Goal: Task Accomplishment & Management: Manage account settings

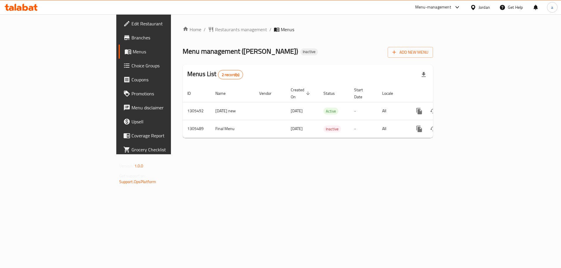
click at [282, 58] on div "Menu management ( [PERSON_NAME] ) Inactive Add New Menu" at bounding box center [308, 51] width 250 height 13
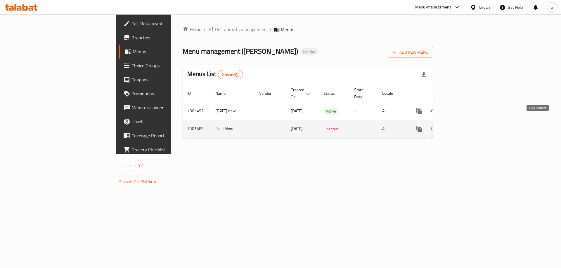
click at [468, 122] on link "enhanced table" at bounding box center [461, 129] width 14 height 14
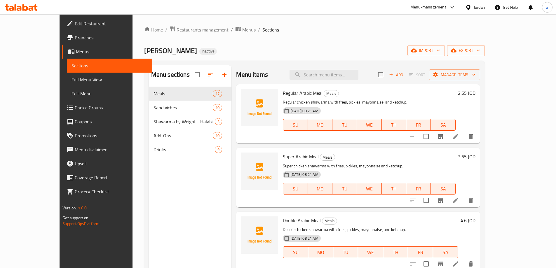
click at [242, 31] on span "Menus" at bounding box center [248, 29] width 13 height 7
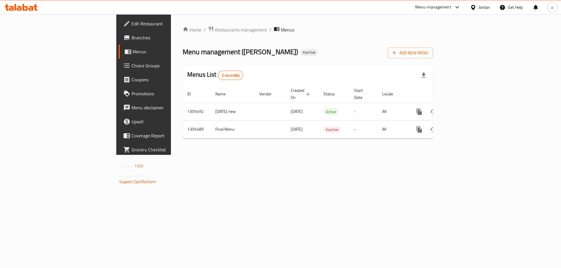
click at [187, 153] on div "Home / Restaurants management / Menus Menu management ( khan zaid ) Inactive Ad…" at bounding box center [308, 84] width 274 height 141
click at [131, 38] on span "Branches" at bounding box center [168, 37] width 74 height 7
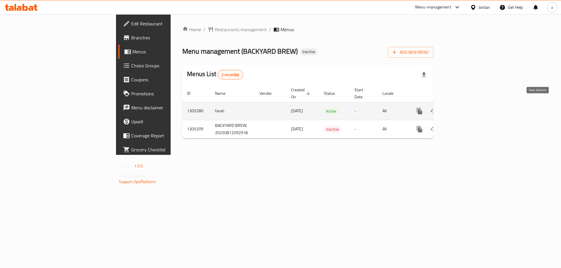
click at [465, 108] on icon "enhanced table" at bounding box center [461, 111] width 7 height 7
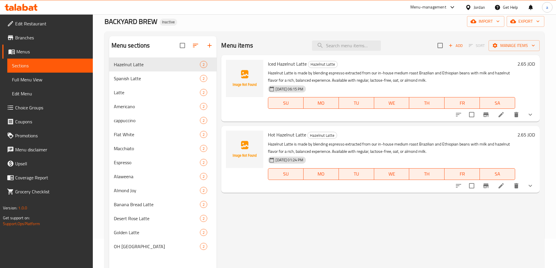
scroll to position [23, 0]
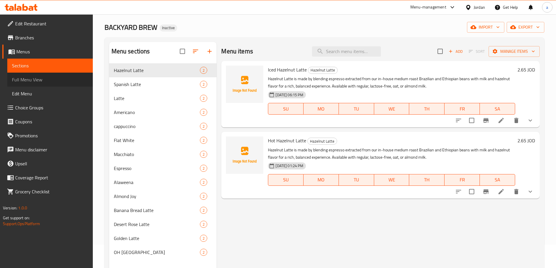
click at [47, 81] on span "Full Menu View" at bounding box center [50, 79] width 76 height 7
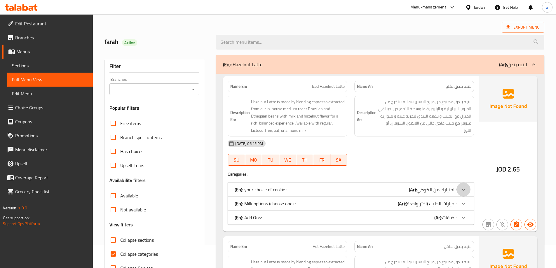
click at [460, 186] on icon at bounding box center [463, 189] width 7 height 7
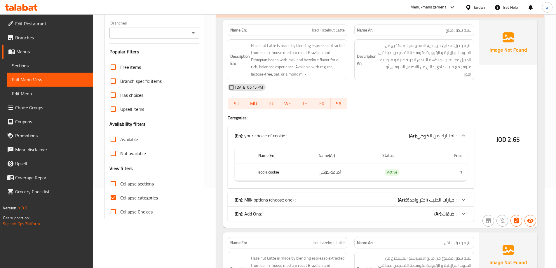
scroll to position [82, 0]
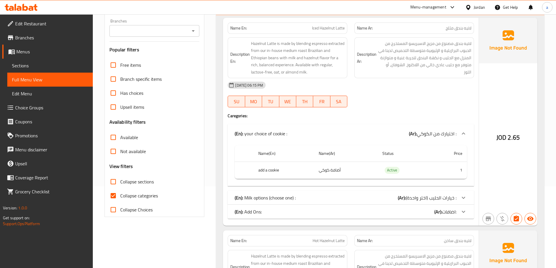
click at [452, 138] on span "خيارات الحليب (اختر واحدة) :" at bounding box center [437, 133] width 40 height 9
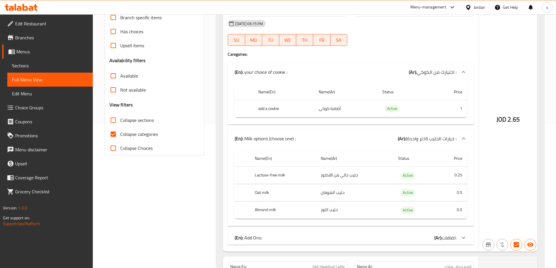
scroll to position [199, 0]
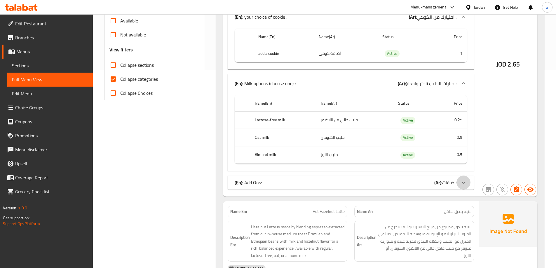
click at [459, 24] on div at bounding box center [464, 17] width 14 height 14
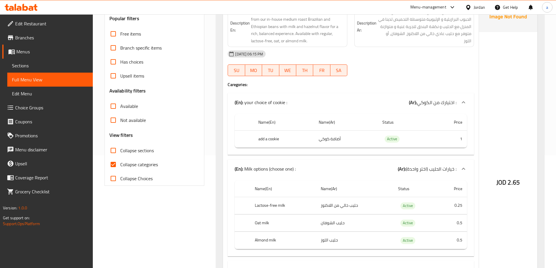
scroll to position [117, 0]
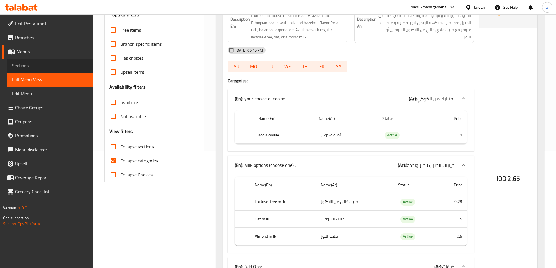
click at [37, 62] on span "Sections" at bounding box center [50, 65] width 76 height 7
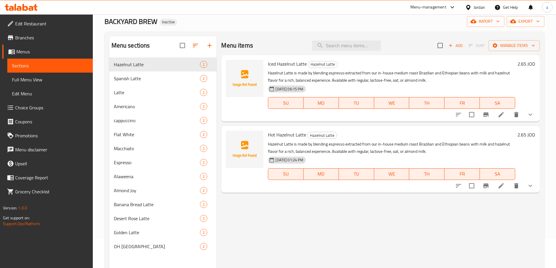
scroll to position [58, 0]
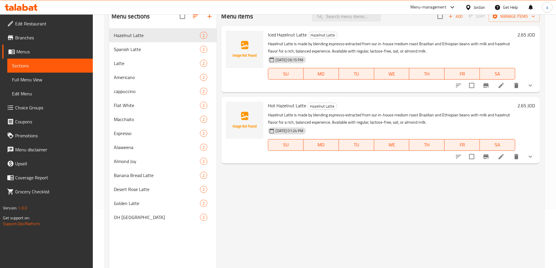
click at [32, 78] on span "Full Menu View" at bounding box center [50, 79] width 76 height 7
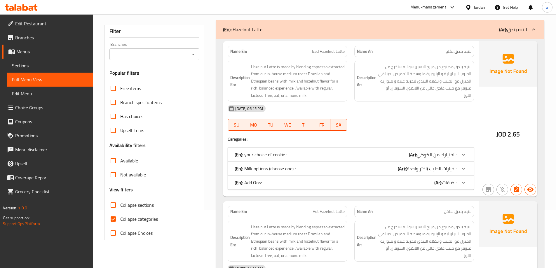
click at [386, 152] on div "(En): your choice of cookie : (Ar): اختيارك من الكوكي :" at bounding box center [346, 154] width 222 height 7
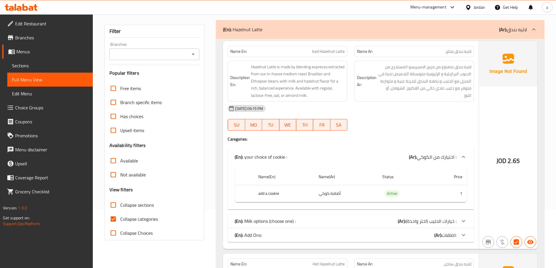
click at [432, 161] on span "خيارات الحليب (اختر واحدة) :" at bounding box center [437, 157] width 40 height 9
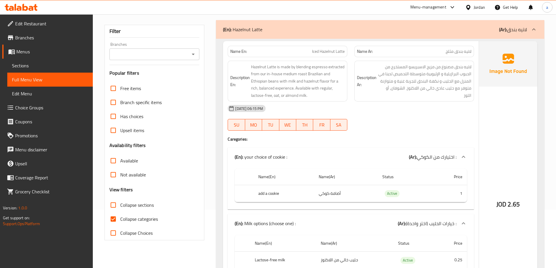
scroll to position [146, 0]
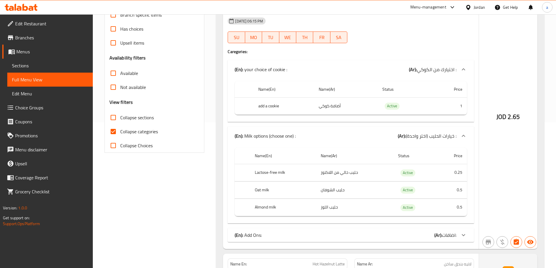
click at [427, 79] on div "(En): Add Ons: (Ar): اضافات:" at bounding box center [351, 69] width 246 height 19
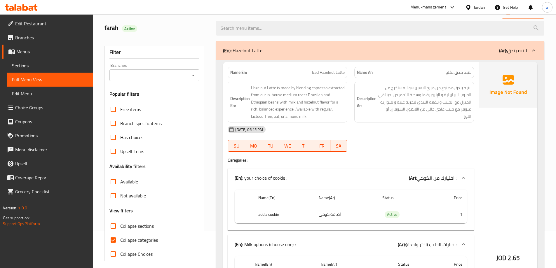
scroll to position [0, 0]
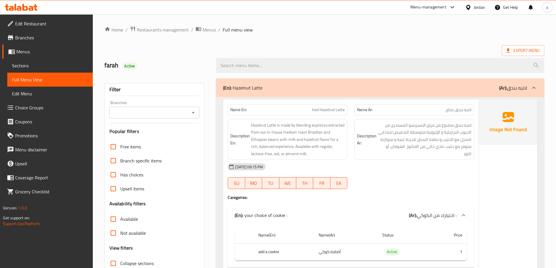
click at [51, 67] on span "Sections" at bounding box center [50, 65] width 76 height 7
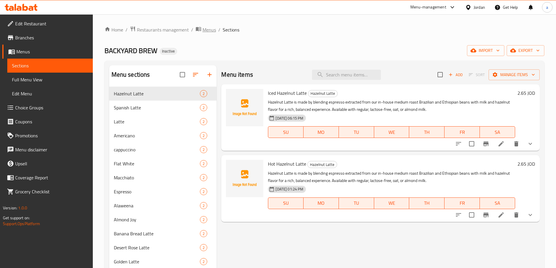
click at [199, 27] on icon "breadcrumb" at bounding box center [198, 29] width 5 height 4
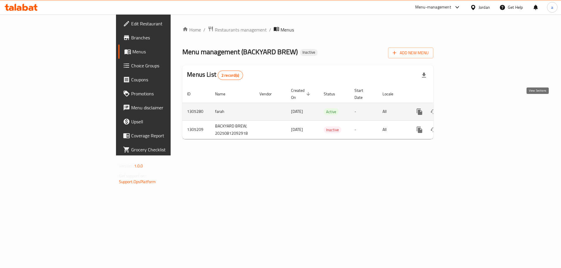
click at [465, 108] on icon "enhanced table" at bounding box center [461, 111] width 7 height 7
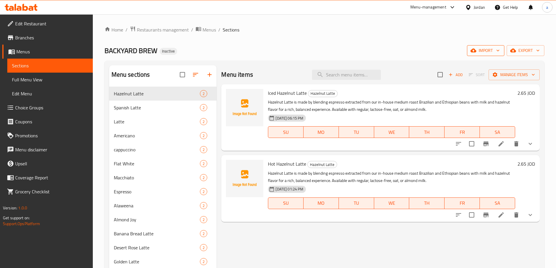
click at [498, 52] on icon "button" at bounding box center [498, 51] width 6 height 6
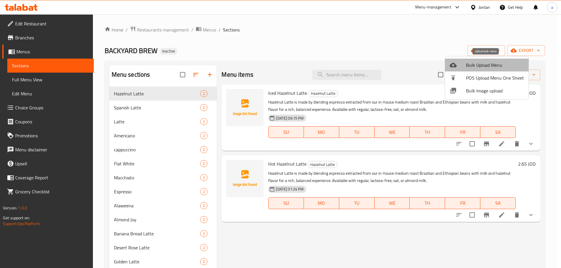
click at [495, 65] on span "Bulk Upload Menu" at bounding box center [495, 65] width 58 height 7
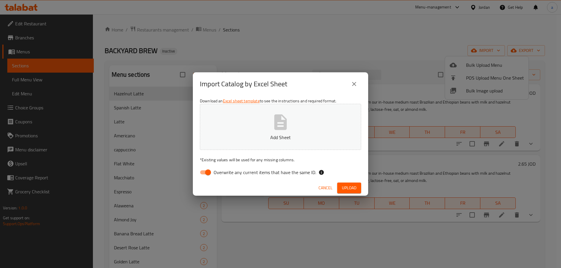
click at [269, 126] on button "Add Sheet" at bounding box center [280, 127] width 161 height 46
click at [208, 172] on input "Overwrite any current items that have the same ID." at bounding box center [207, 172] width 33 height 11
checkbox input "false"
click at [360, 188] on button "Upload" at bounding box center [349, 188] width 24 height 11
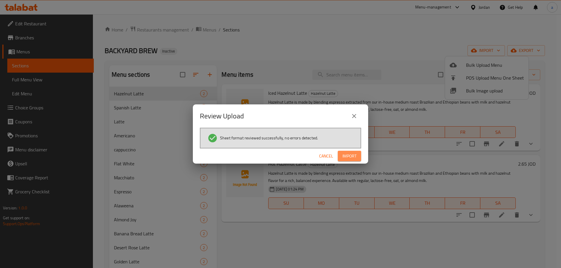
click at [353, 156] on span "Import" at bounding box center [349, 156] width 14 height 7
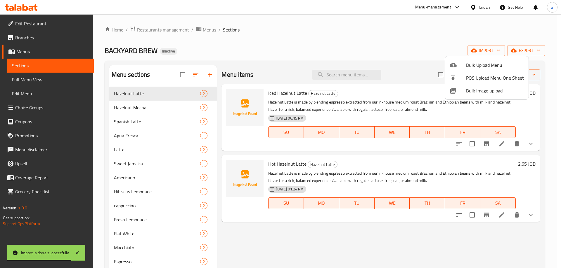
click at [406, 252] on div at bounding box center [280, 134] width 561 height 268
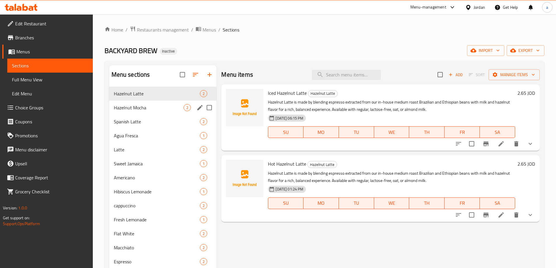
click at [159, 111] on div "Hazelnut Mocha 2" at bounding box center [163, 108] width 108 height 14
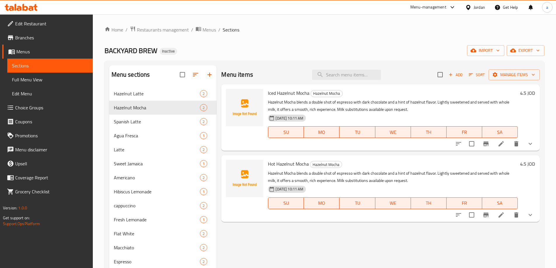
click at [38, 79] on span "Full Menu View" at bounding box center [50, 79] width 76 height 7
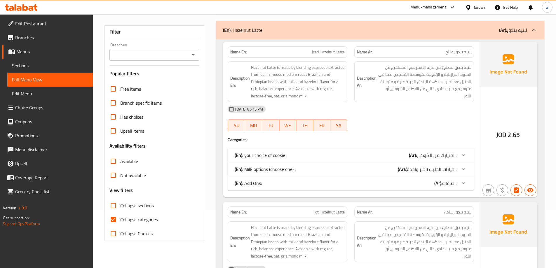
scroll to position [58, 0]
click at [458, 150] on div at bounding box center [464, 155] width 14 height 14
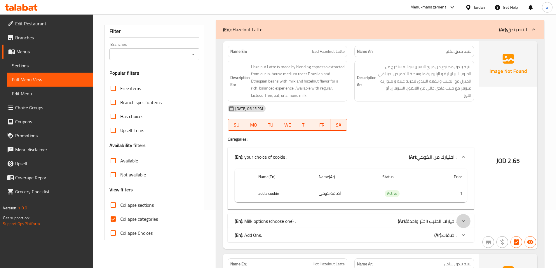
click at [460, 164] on div at bounding box center [464, 157] width 14 height 14
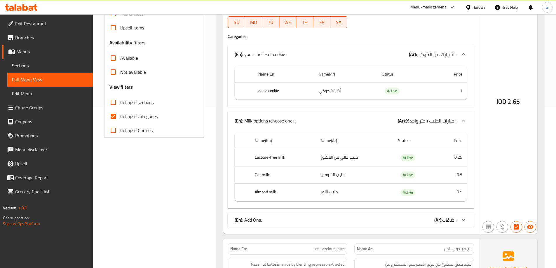
scroll to position [175, 0]
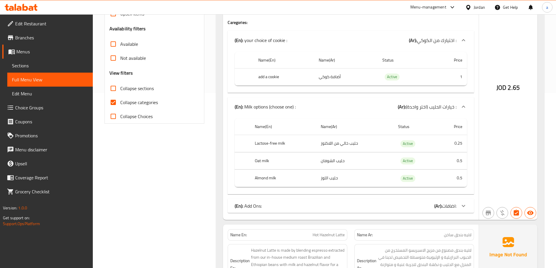
click at [466, 44] on icon at bounding box center [463, 40] width 7 height 7
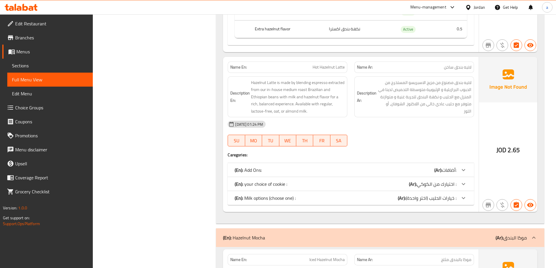
scroll to position [409, 0]
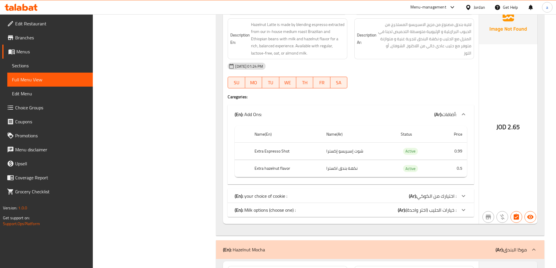
scroll to position [467, 0]
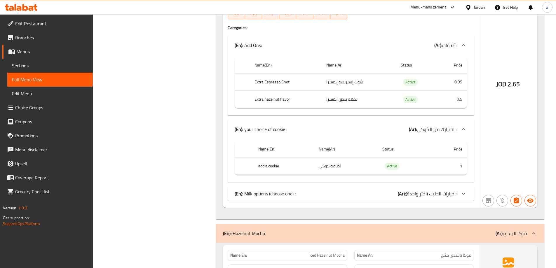
scroll to position [555, 0]
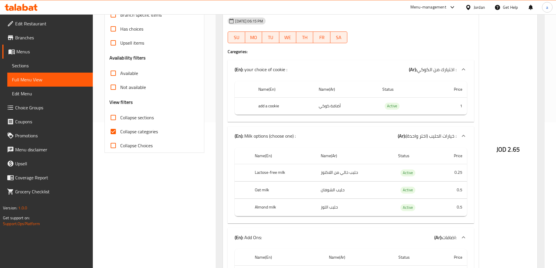
scroll to position [0, 0]
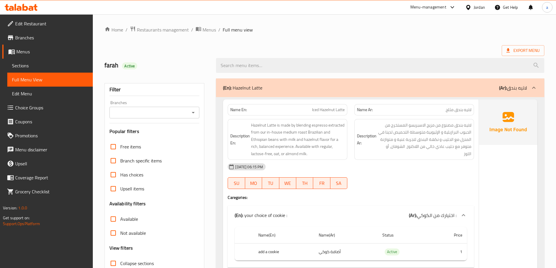
click at [484, 91] on div "(En): Hazelnut Latte (Ar): لاتيه بندق" at bounding box center [375, 87] width 304 height 7
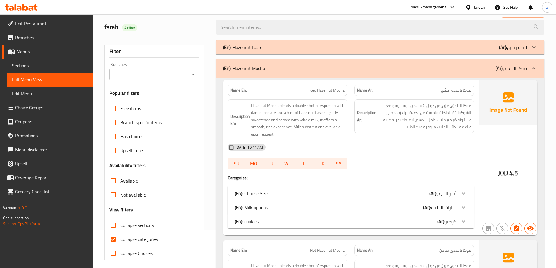
scroll to position [88, 0]
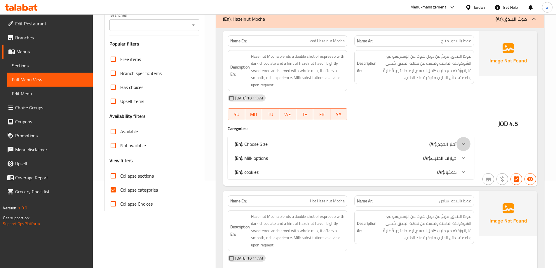
click at [458, 142] on div at bounding box center [464, 144] width 14 height 14
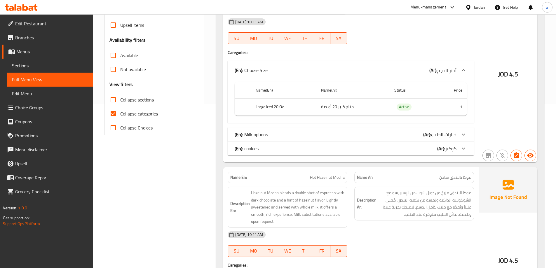
scroll to position [175, 0]
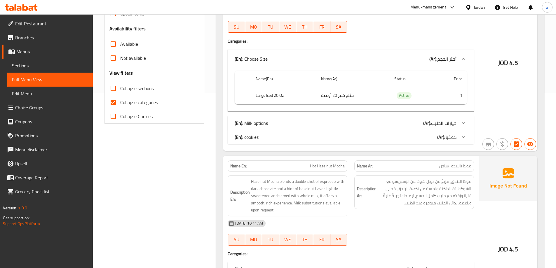
click at [437, 63] on span "خيارات الحليب" at bounding box center [446, 59] width 19 height 9
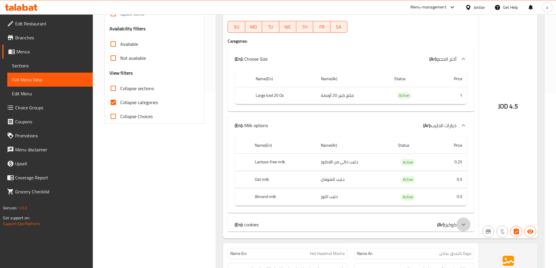
click at [462, 62] on icon at bounding box center [463, 58] width 7 height 7
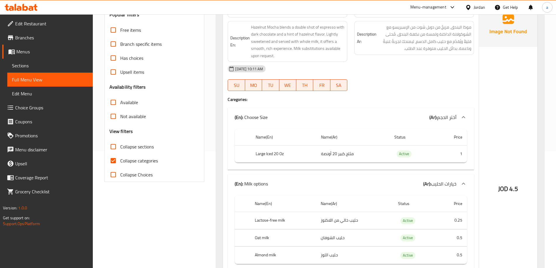
scroll to position [0, 0]
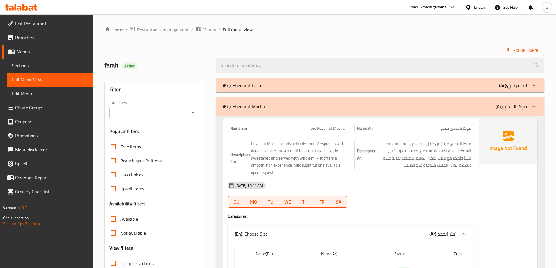
click at [447, 88] on div "(En): Hazelnut Latte (Ar): لاتيه بندق" at bounding box center [375, 85] width 304 height 7
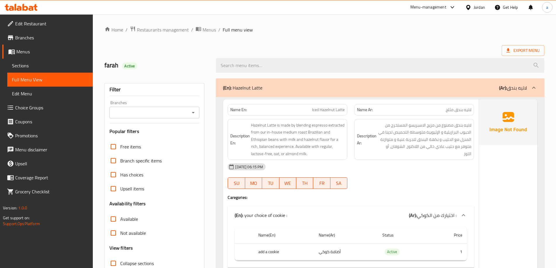
click at [496, 89] on div "(En): Hazelnut Latte (Ar): لاتيه بندق" at bounding box center [375, 87] width 304 height 7
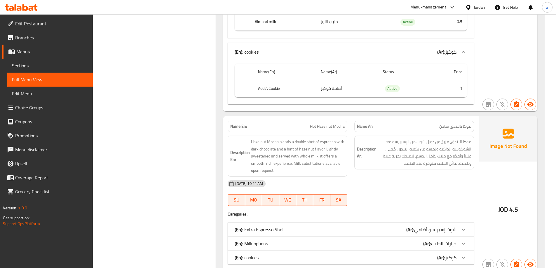
scroll to position [380, 0]
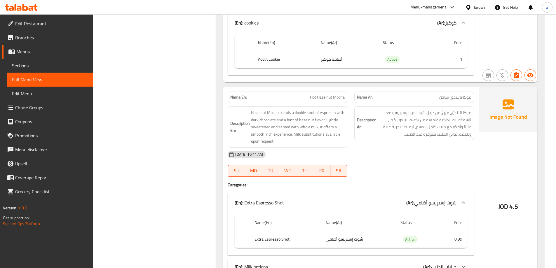
scroll to position [467, 0]
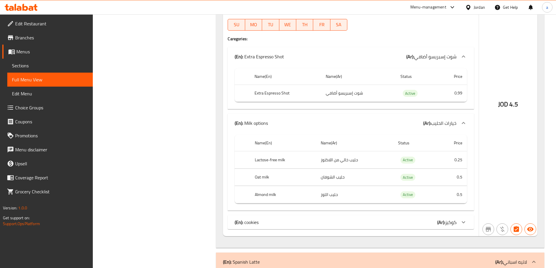
scroll to position [555, 0]
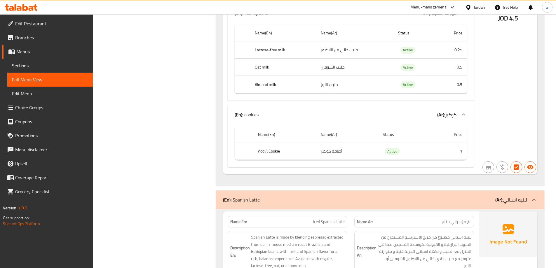
scroll to position [672, 0]
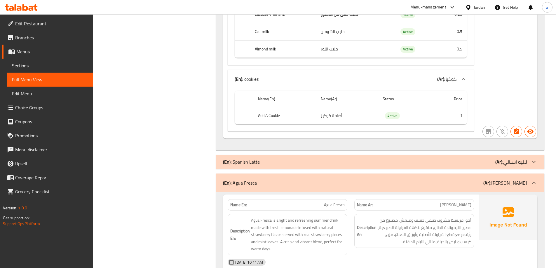
scroll to position [759, 0]
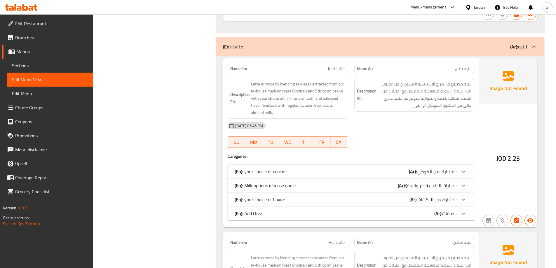
scroll to position [1022, 0]
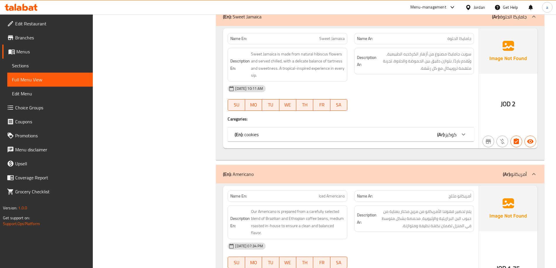
scroll to position [1081, 0]
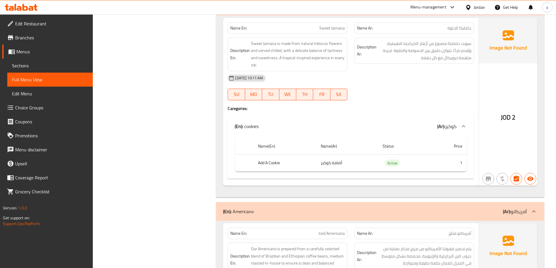
click at [27, 65] on span "Sections" at bounding box center [50, 65] width 76 height 7
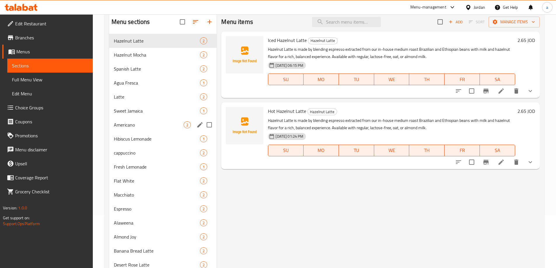
scroll to position [53, 0]
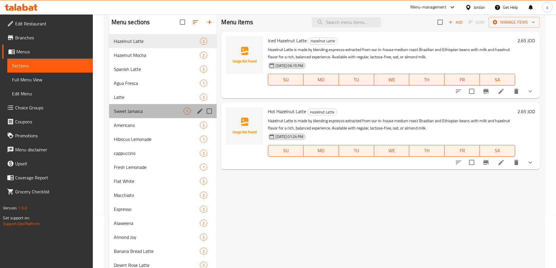
click at [145, 105] on div "Sweet Jamaica 1" at bounding box center [163, 111] width 108 height 14
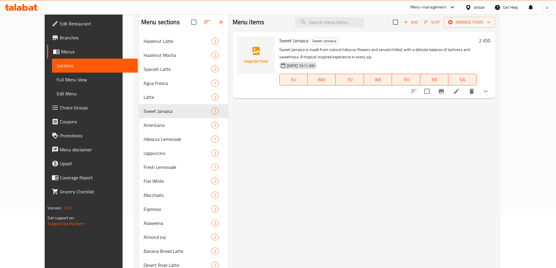
click at [465, 90] on li at bounding box center [457, 91] width 16 height 11
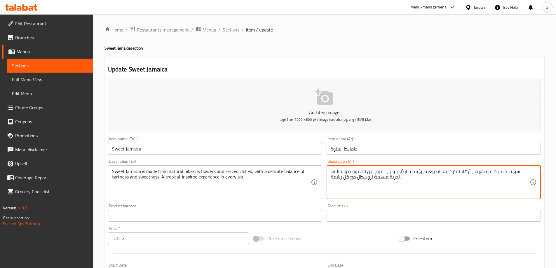
click at [519, 171] on textarea "سويت جامايكا مصنوع من أزهار الكركديه الطبيعية، ويُقدم باردًا، بتوازن دقيق بين ا…" at bounding box center [430, 183] width 199 height 28
click at [525, 171] on textarea "سويت جامايكا مصنوع من أزهار الكركديه الطبيعية، ويُقدم باردًا، بتوازن دقيق بين ا…" at bounding box center [430, 183] width 199 height 28
drag, startPoint x: 529, startPoint y: 171, endPoint x: 518, endPoint y: 172, distance: 11.2
click at [518, 172] on textarea "سويت جامايكا مصنوع من أزهار الكركديه الطبيعية، ويُقدم باردًا، بتوازن دقيق بين ا…" at bounding box center [430, 183] width 199 height 28
click at [505, 173] on textarea "جامايكا مصنوع من أزهار الكركديه الطبيعية، ويُقدم باردًا، بتوازن دقيق بين الحموض…" at bounding box center [430, 183] width 199 height 28
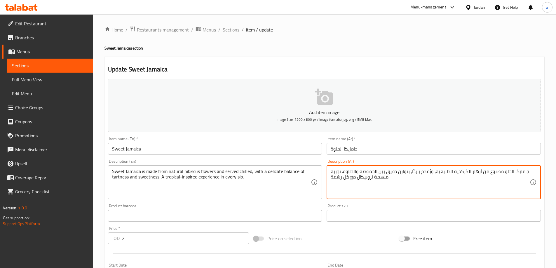
type textarea "جامايكا الحلو مصنوع من أزهار الكركديه الطبيعية، ويُقدم باردًا، بتوازن دقيق بين …"
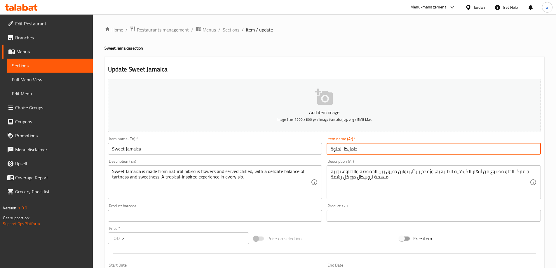
drag, startPoint x: 334, startPoint y: 152, endPoint x: 331, endPoint y: 151, distance: 4.0
click at [331, 151] on input "جامايكا الحلوة" at bounding box center [434, 149] width 214 height 12
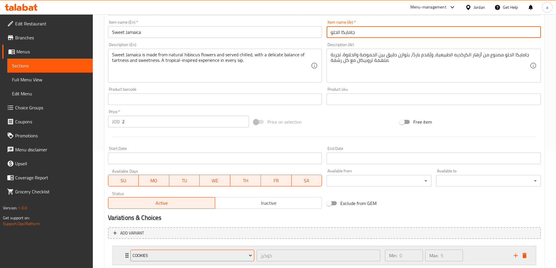
scroll to position [146, 0]
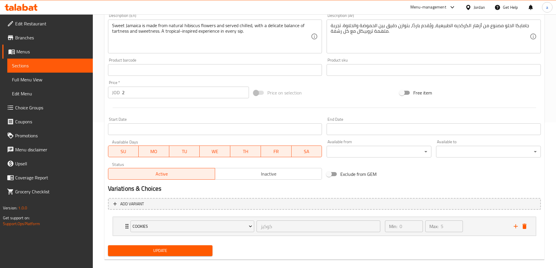
type input "جامايكا الحلو"
click at [156, 254] on span "Update" at bounding box center [160, 250] width 95 height 7
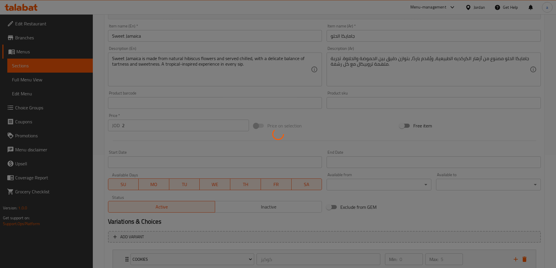
scroll to position [58, 0]
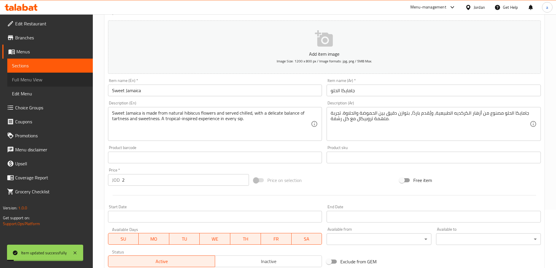
click at [54, 80] on span "Full Menu View" at bounding box center [50, 79] width 76 height 7
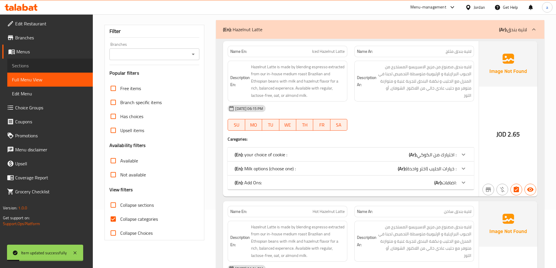
click at [58, 65] on span "Sections" at bounding box center [50, 65] width 76 height 7
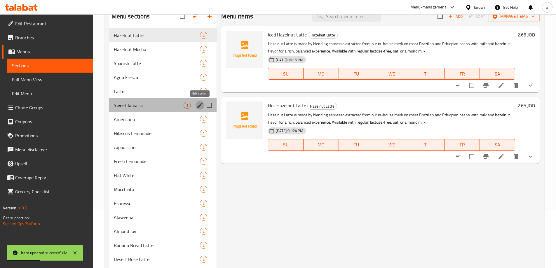
click at [202, 105] on icon "edit" at bounding box center [200, 105] width 7 height 7
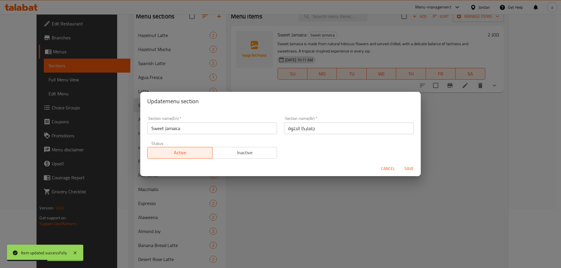
click at [287, 128] on input "جامايكا الحلوة" at bounding box center [349, 129] width 130 height 12
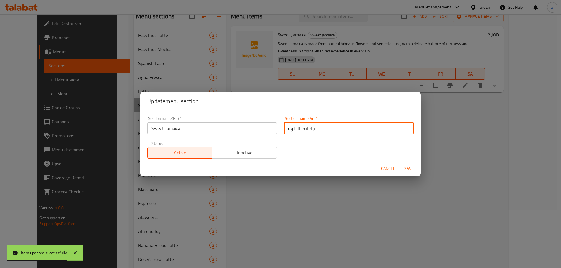
click at [290, 127] on input "جامايكا الحلوة" at bounding box center [349, 129] width 130 height 12
click at [289, 128] on input "جامايكا الحلوة" at bounding box center [349, 129] width 130 height 12
type input "جامايكا الحلو"
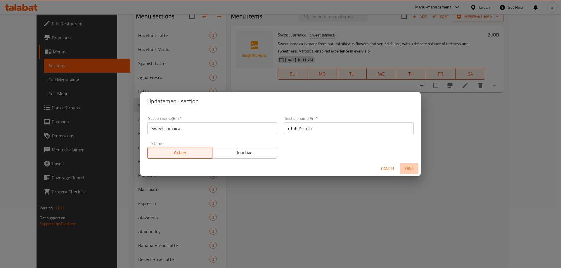
click at [409, 165] on span "Save" at bounding box center [409, 168] width 14 height 7
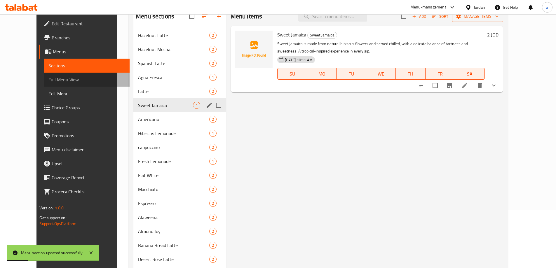
click at [48, 80] on span "Full Menu View" at bounding box center [86, 79] width 76 height 7
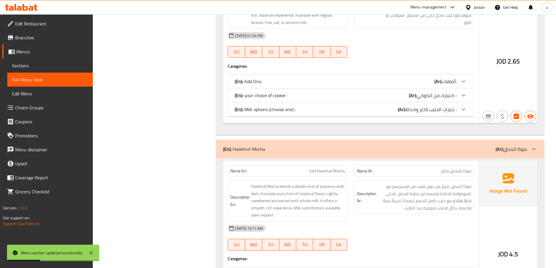
scroll to position [292, 0]
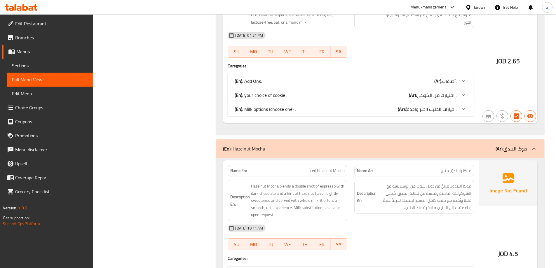
click at [496, 56] on div "JOD 2.65" at bounding box center [508, 46] width 58 height 156
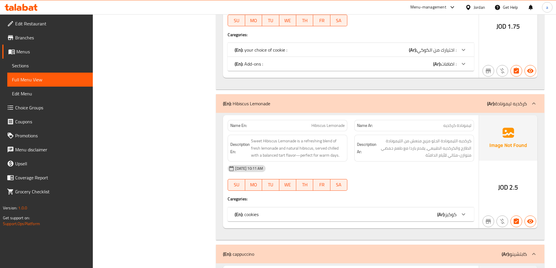
scroll to position [2130, 0]
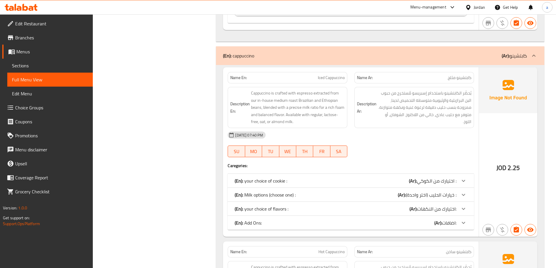
scroll to position [2276, 0]
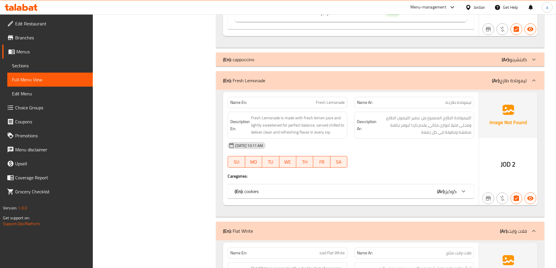
scroll to position [2363, 0]
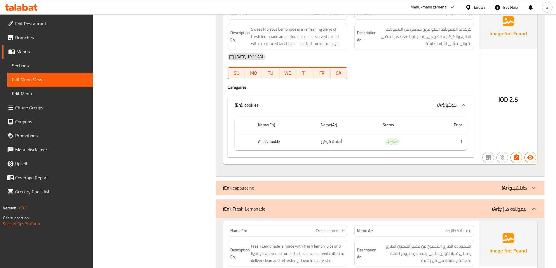
scroll to position [2130, 0]
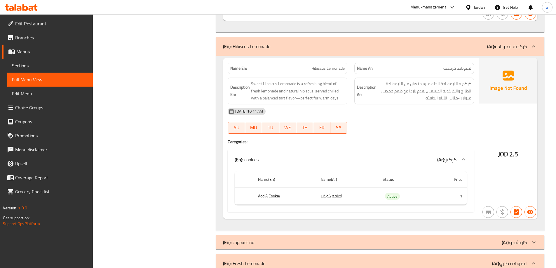
click at [53, 77] on span "Full Menu View" at bounding box center [50, 79] width 76 height 7
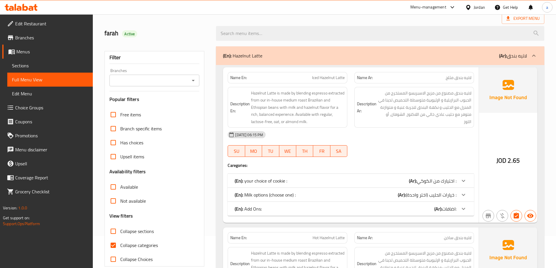
scroll to position [88, 0]
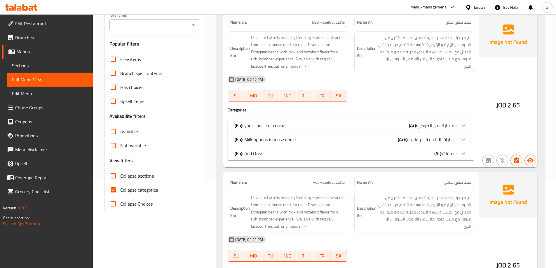
click at [129, 195] on label "Collapse categories" at bounding box center [132, 190] width 52 height 14
click at [120, 195] on input "Collapse categories" at bounding box center [113, 190] width 14 height 14
checkbox input "false"
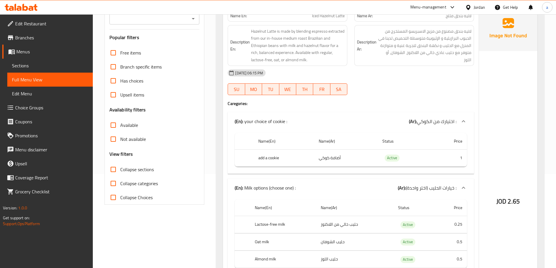
scroll to position [0, 0]
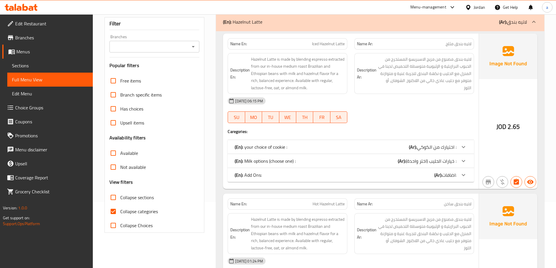
scroll to position [117, 0]
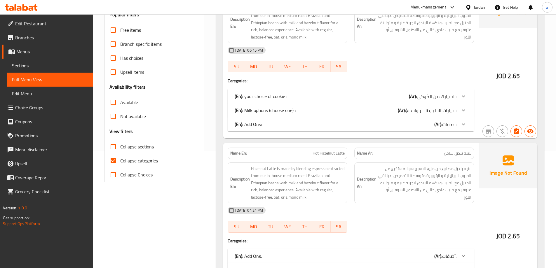
click at [143, 162] on span "Collapse categories" at bounding box center [139, 160] width 38 height 7
click at [120, 162] on input "Collapse categories" at bounding box center [113, 161] width 14 height 14
checkbox input "false"
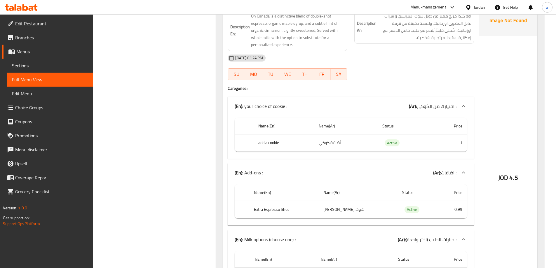
scroll to position [12270, 0]
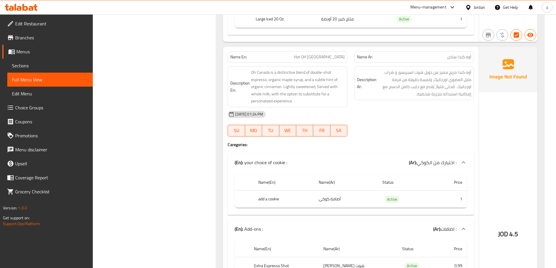
click at [469, 4] on icon at bounding box center [468, 7] width 6 height 6
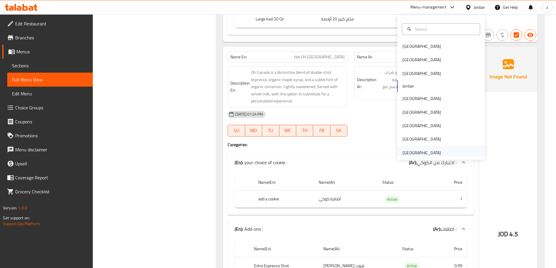
click at [414, 148] on div "United Arab Emirates" at bounding box center [422, 152] width 48 height 13
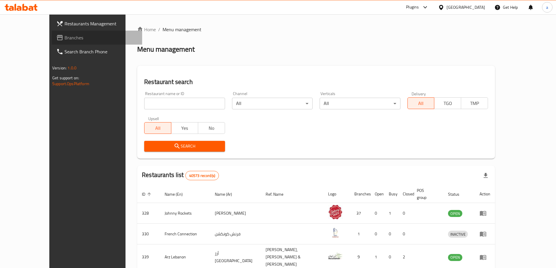
click at [65, 41] on span "Branches" at bounding box center [101, 37] width 73 height 7
